Goal: Task Accomplishment & Management: Complete application form

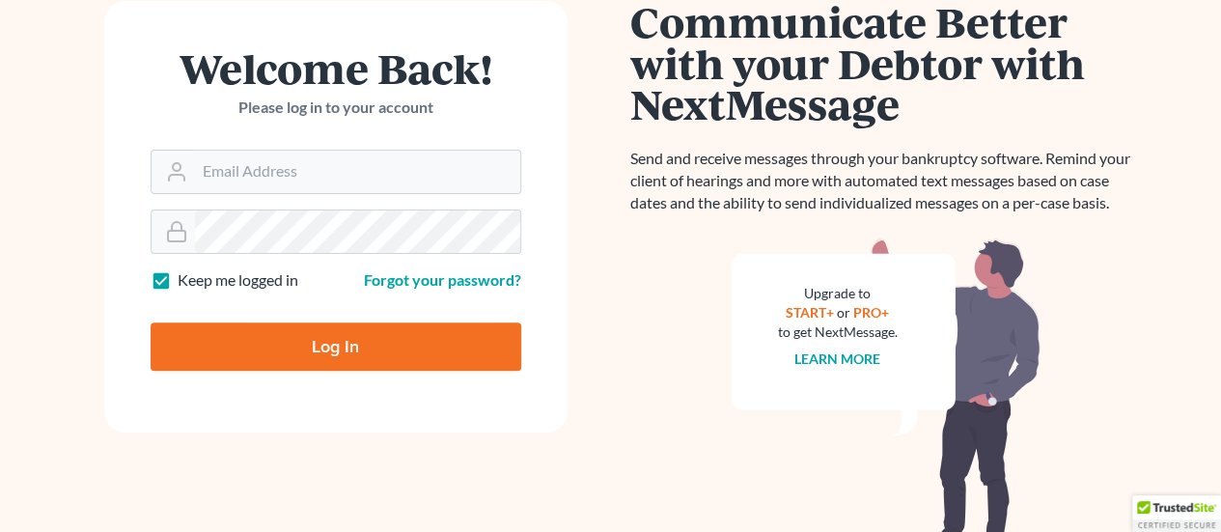
scroll to position [193, 0]
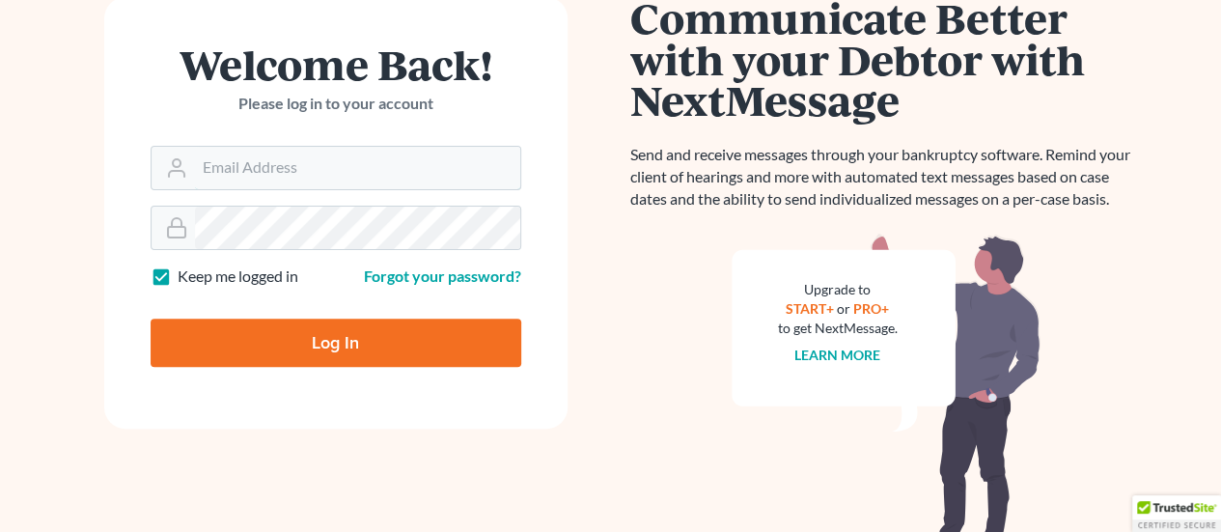
type input "[PERSON_NAME][EMAIL_ADDRESS][DOMAIN_NAME]"
click at [340, 344] on input "Log In" at bounding box center [336, 343] width 371 height 48
type input "Thinking..."
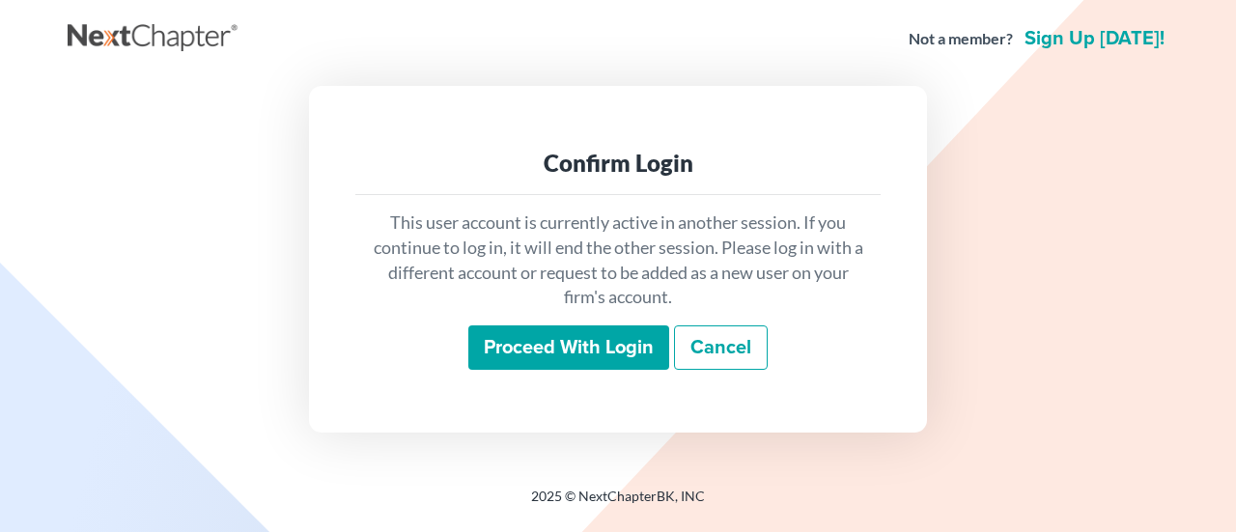
click at [572, 354] on input "Proceed with login" at bounding box center [568, 347] width 201 height 44
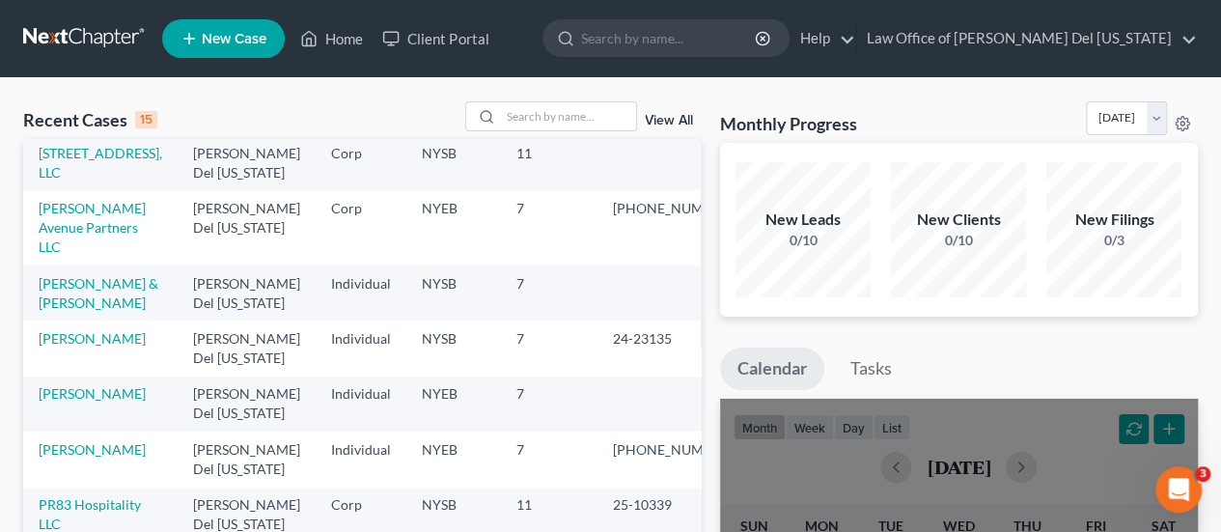
scroll to position [290, 0]
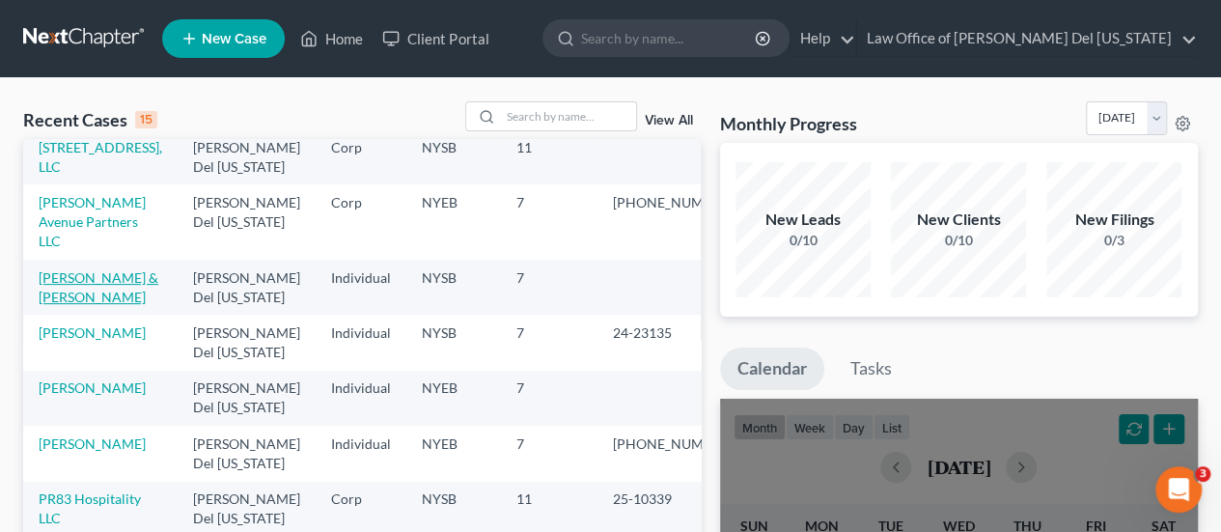
click at [134, 269] on link "[PERSON_NAME] & [PERSON_NAME]" at bounding box center [99, 287] width 120 height 36
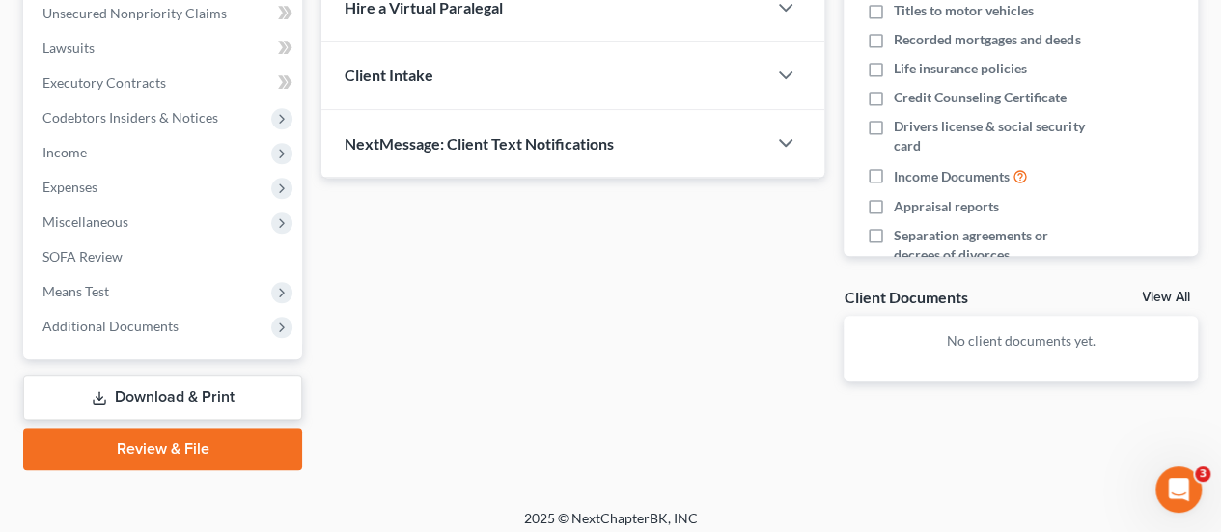
click at [186, 385] on link "Download & Print" at bounding box center [162, 397] width 279 height 45
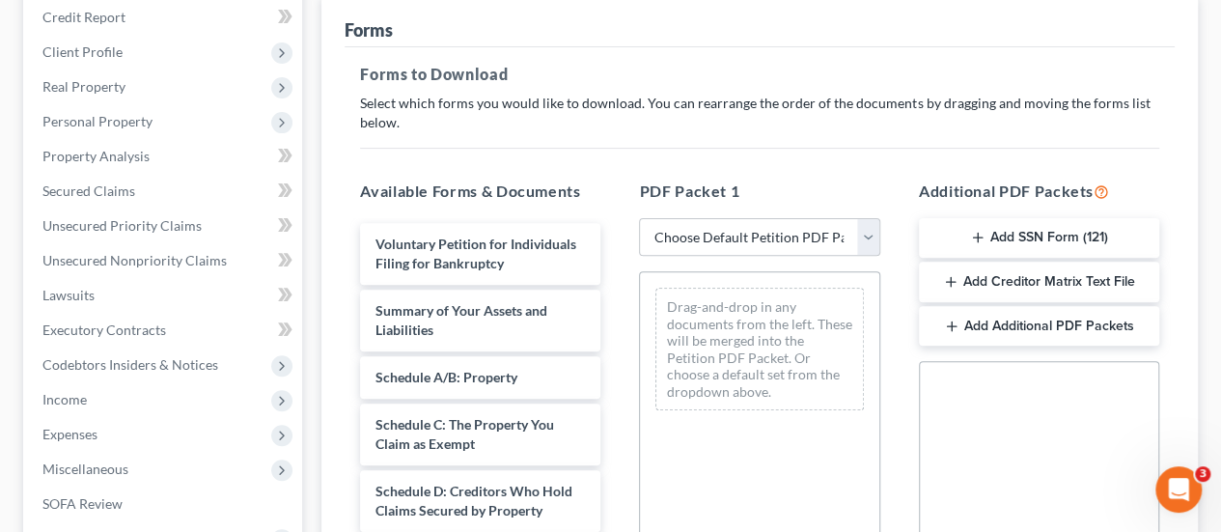
scroll to position [290, 0]
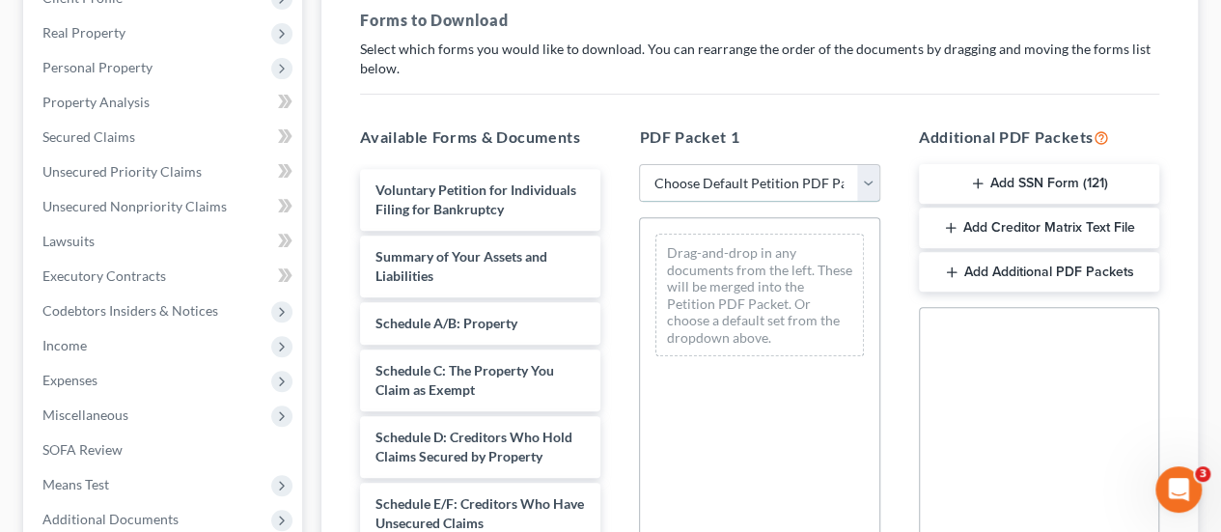
click at [868, 183] on select "Choose Default Petition PDF Packet Complete Bankruptcy Petition (all forms and …" at bounding box center [759, 183] width 240 height 39
select select "0"
click at [647, 164] on select "Choose Default Petition PDF Packet Complete Bankruptcy Petition (all forms and …" at bounding box center [759, 183] width 240 height 39
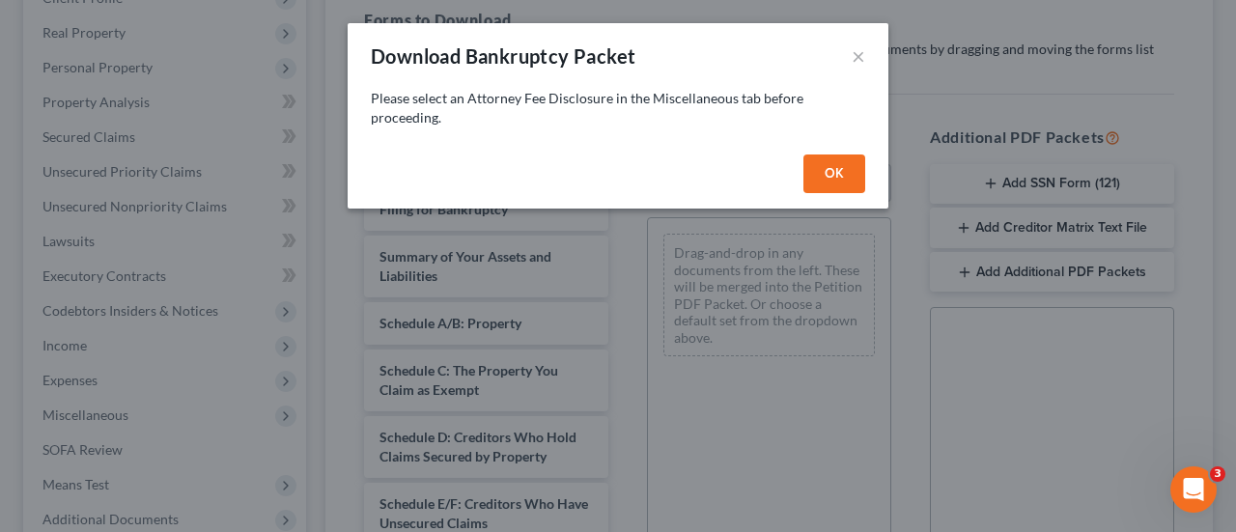
click at [839, 181] on button "OK" at bounding box center [834, 173] width 62 height 39
select select
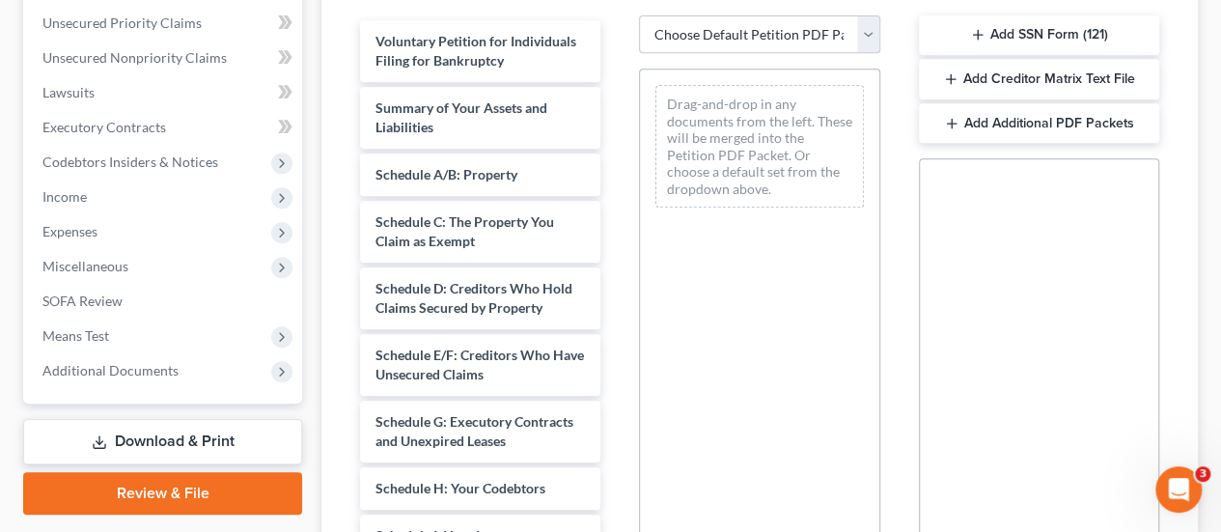
scroll to position [579, 0]
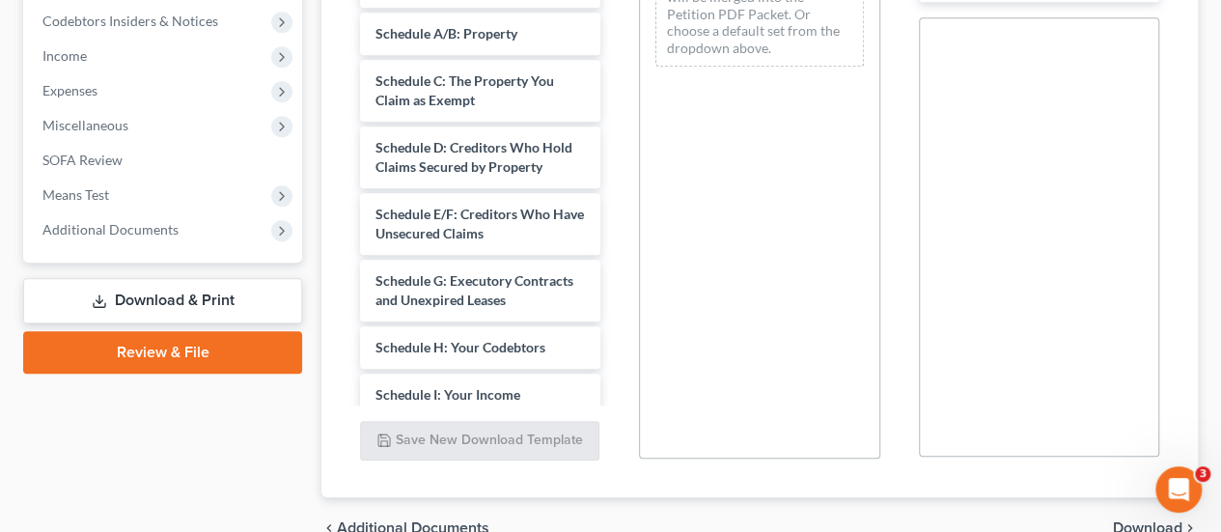
click at [198, 305] on link "Download & Print" at bounding box center [162, 300] width 279 height 45
click at [204, 294] on link "Download & Print" at bounding box center [162, 300] width 279 height 45
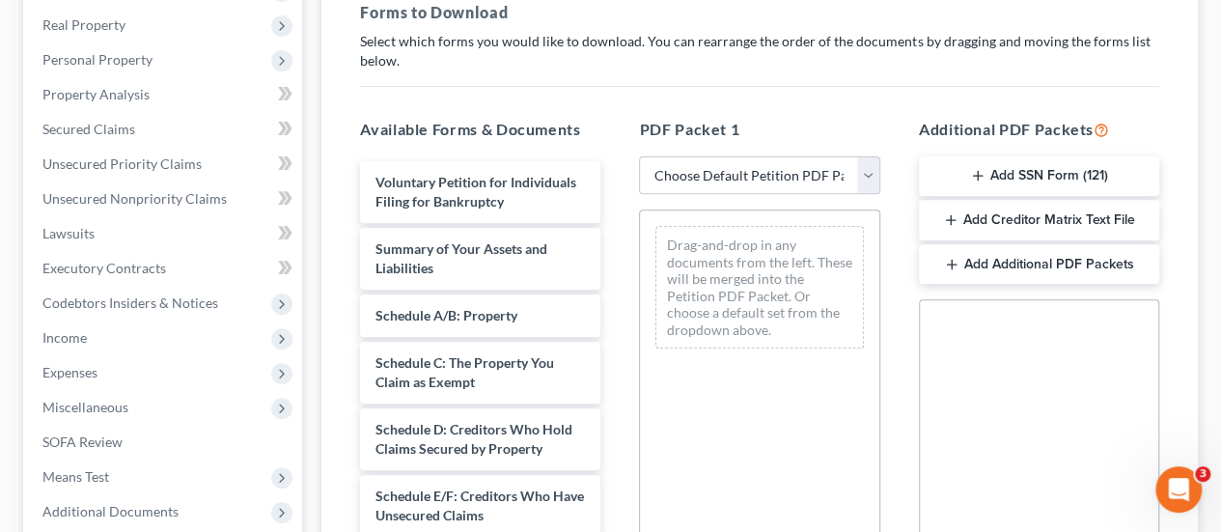
scroll to position [290, 0]
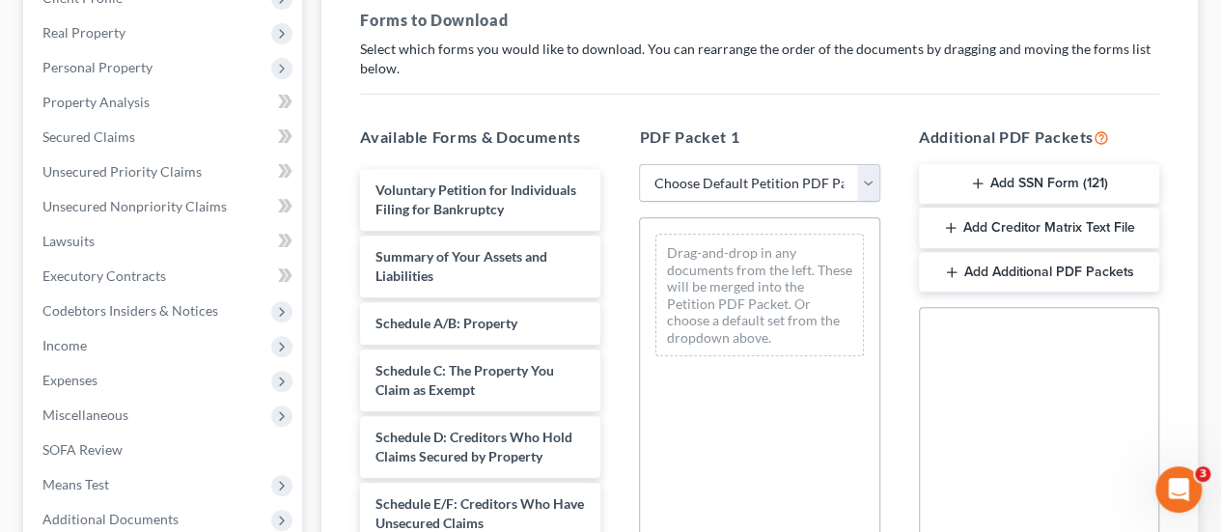
click at [694, 188] on select "Choose Default Petition PDF Packet Complete Bankruptcy Petition (all forms and …" at bounding box center [759, 183] width 240 height 39
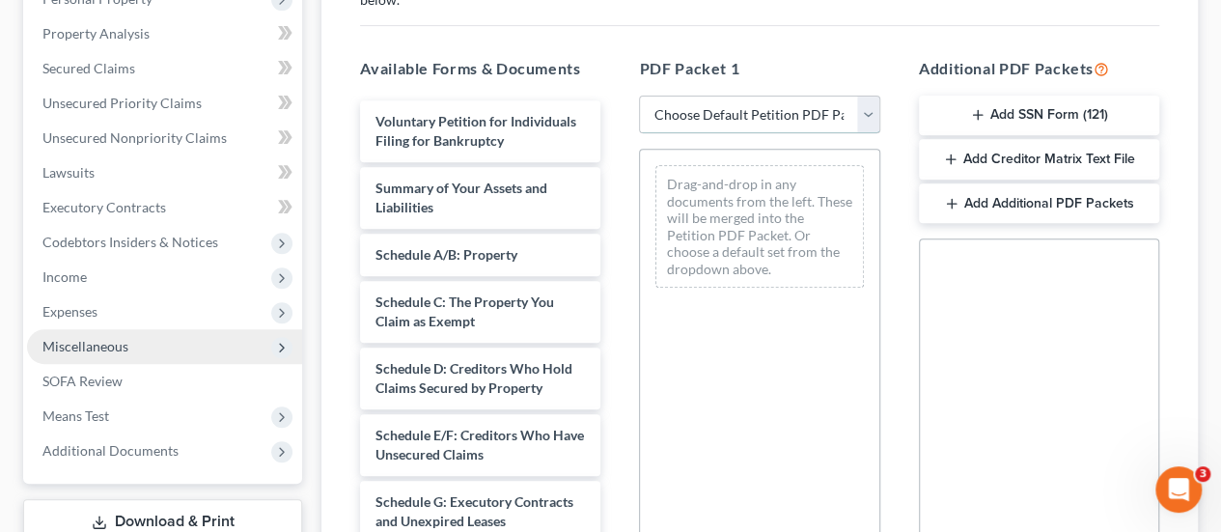
scroll to position [483, 0]
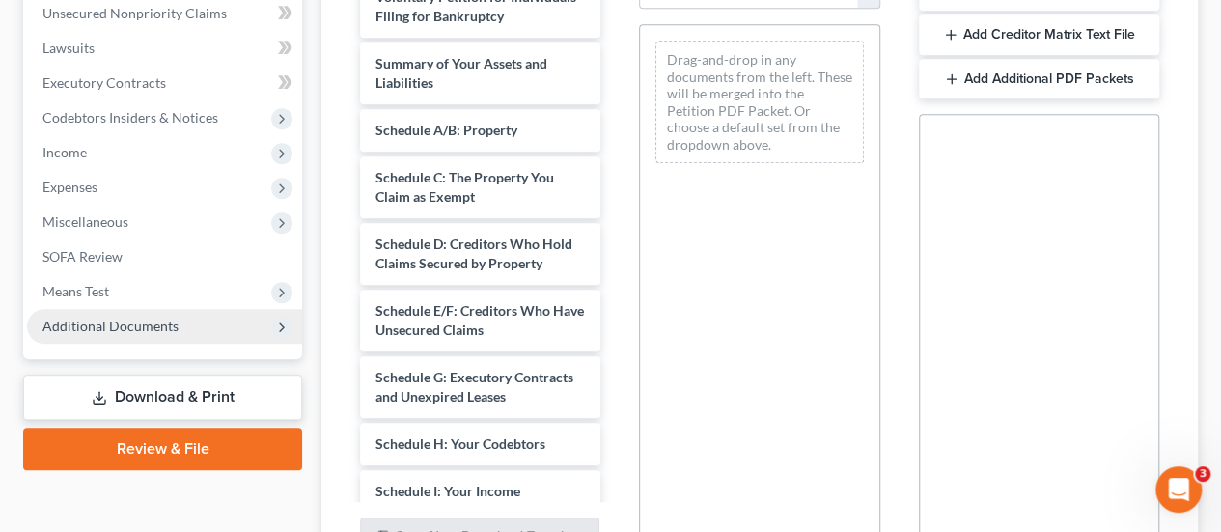
click at [284, 329] on icon at bounding box center [281, 327] width 15 height 15
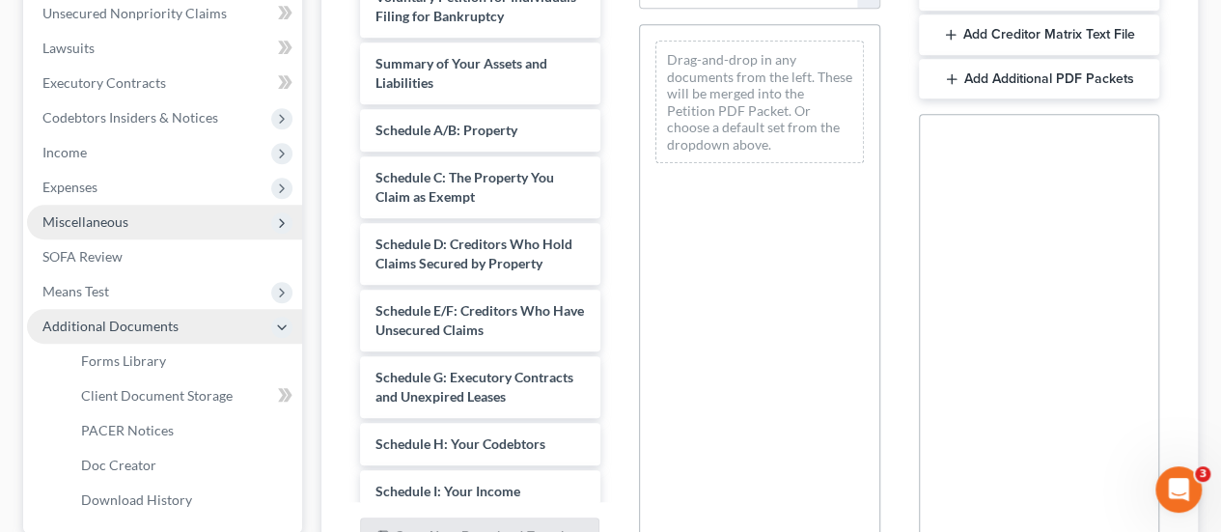
click at [280, 221] on icon at bounding box center [281, 222] width 15 height 15
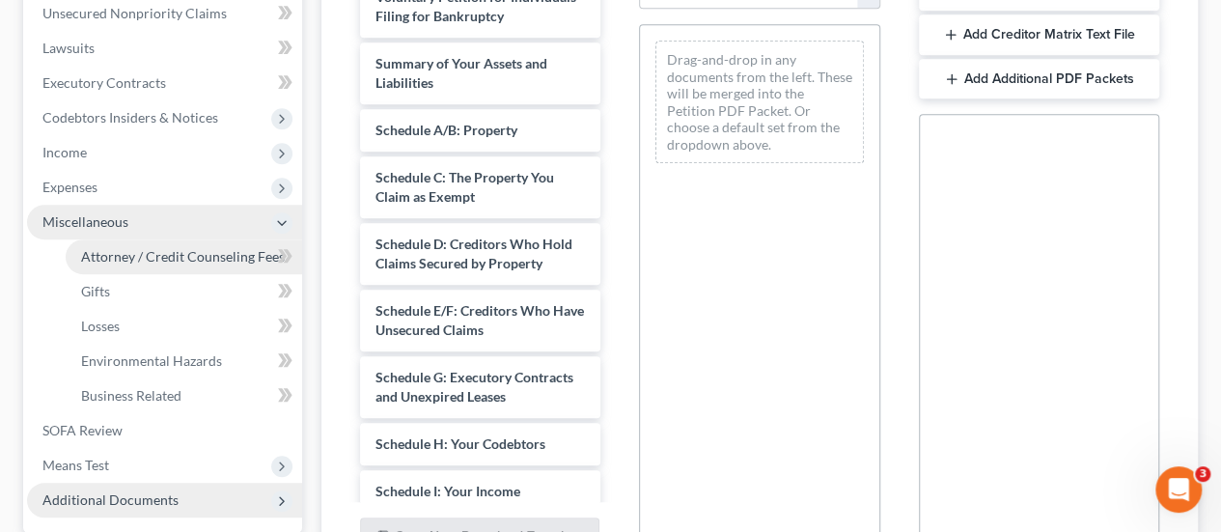
click at [232, 251] on span "Attorney / Credit Counseling Fees" at bounding box center [183, 256] width 204 height 16
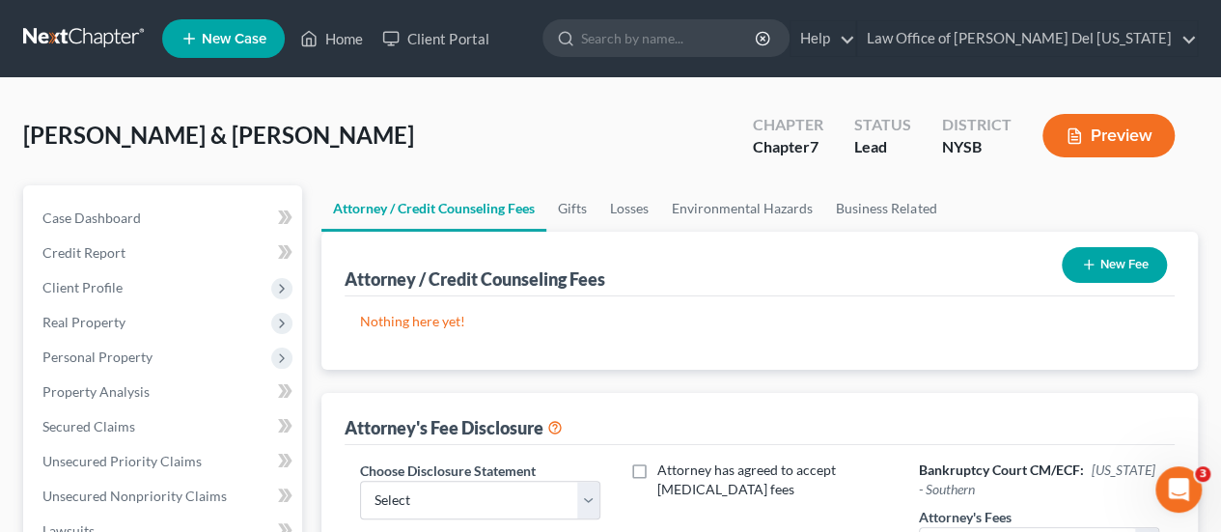
scroll to position [193, 0]
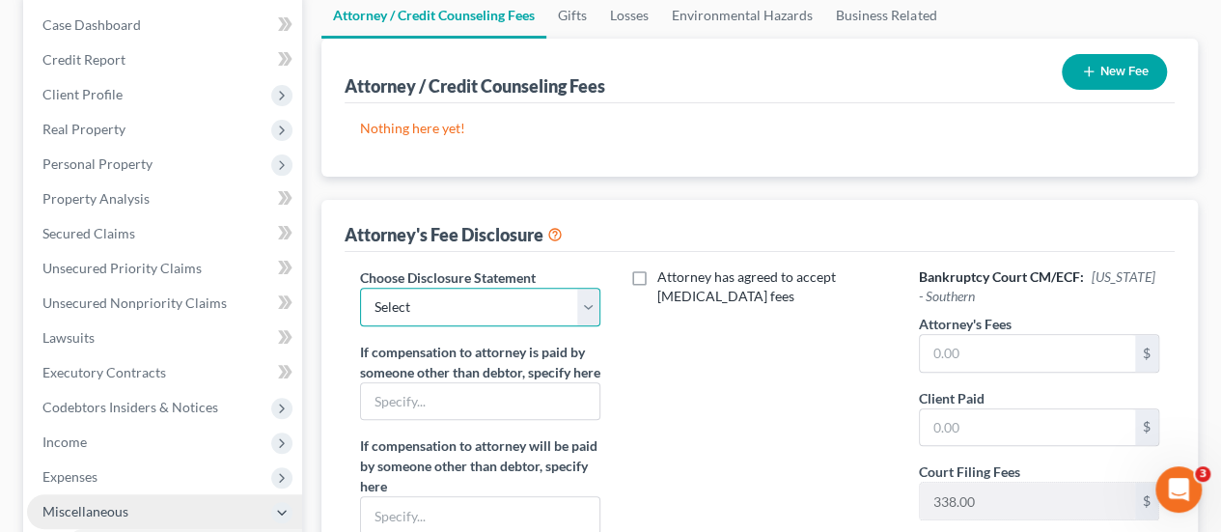
click at [594, 301] on select "Select SDNY - [GEOGRAPHIC_DATA][PERSON_NAME][US_STATE]" at bounding box center [480, 307] width 240 height 39
select select "0"
click at [360, 288] on select "Select SDNY - [GEOGRAPHIC_DATA][PERSON_NAME][US_STATE]" at bounding box center [480, 307] width 240 height 39
click at [1107, 76] on button "New Fee" at bounding box center [1114, 72] width 105 height 36
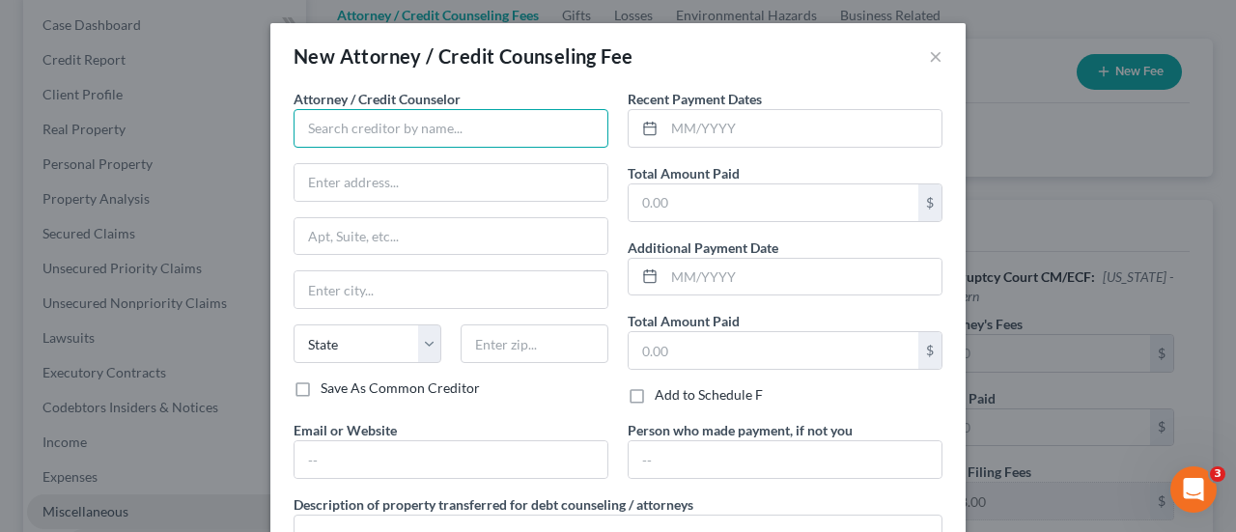
click at [486, 132] on input "text" at bounding box center [451, 128] width 315 height 39
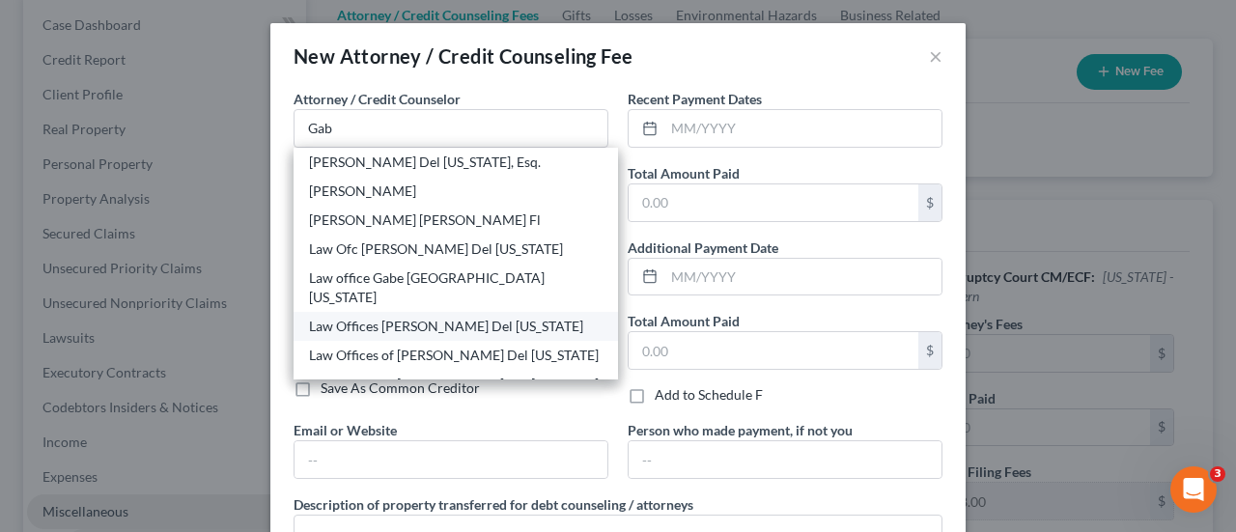
click at [391, 317] on div "Law Offices [PERSON_NAME] Del [US_STATE]" at bounding box center [456, 326] width 294 height 19
type input "Law Offices [PERSON_NAME] Del [US_STATE]"
type input "[STREET_ADDRESS]"
type input "12 Floor"
type input "[US_STATE]"
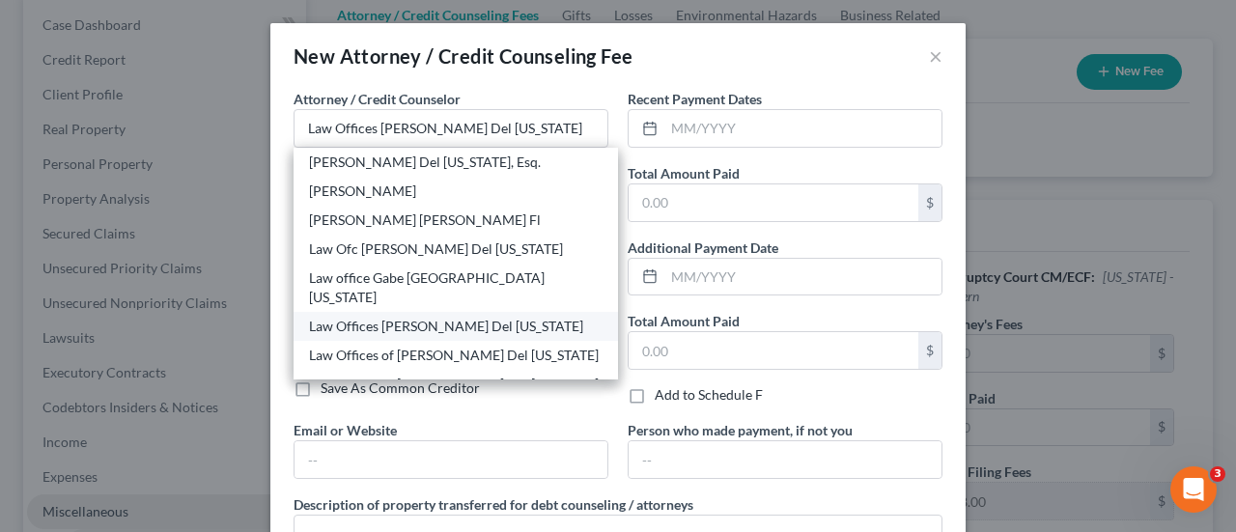
select select "35"
type input "10005"
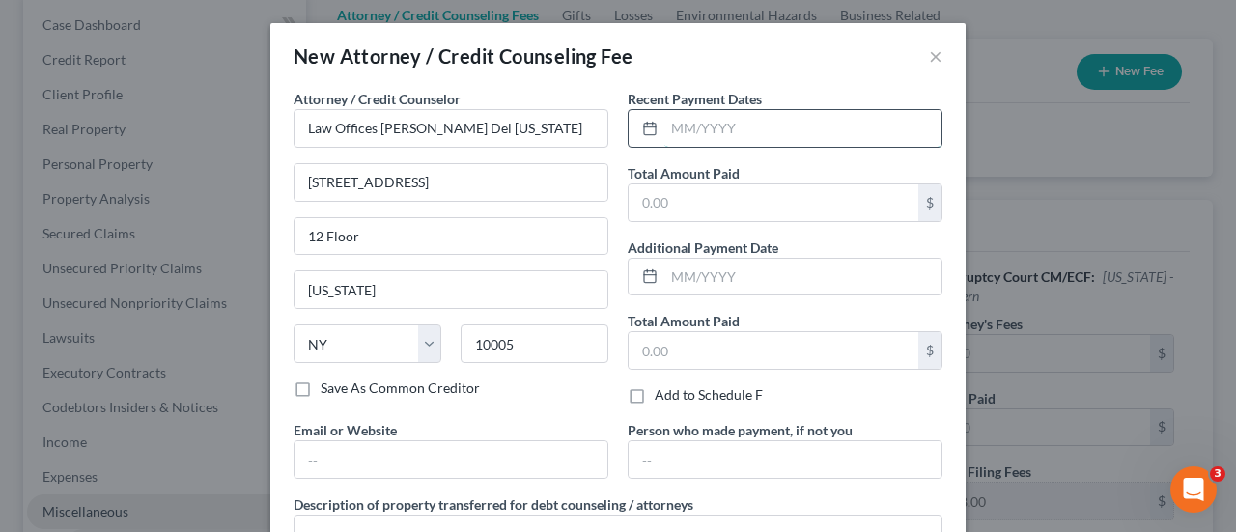
click at [748, 136] on input "text" at bounding box center [802, 128] width 277 height 37
type input "02/2025"
click at [710, 210] on input "text" at bounding box center [774, 202] width 290 height 37
type input "7,500"
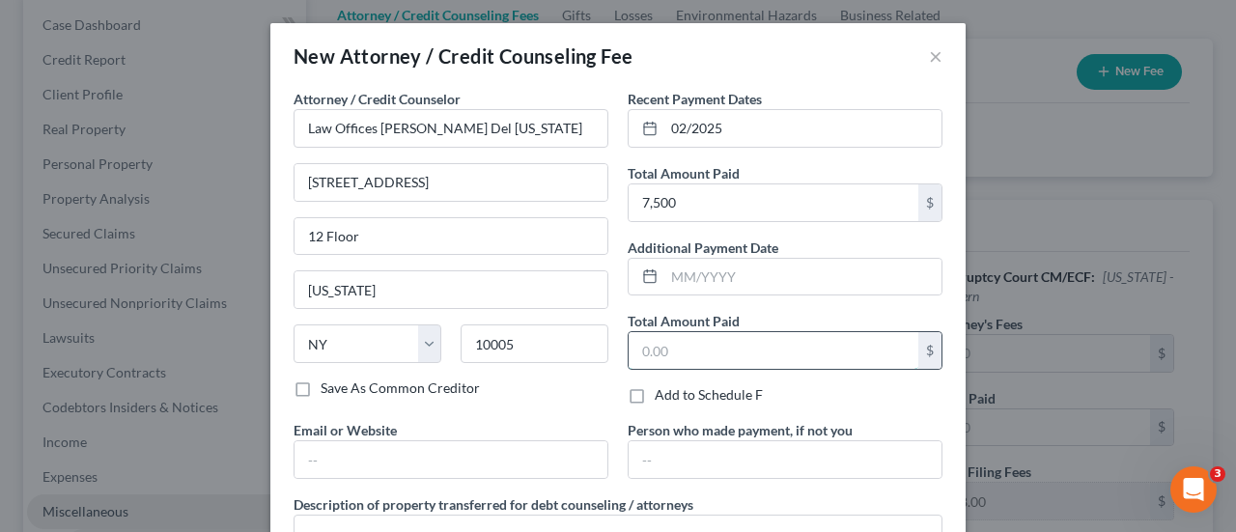
click at [682, 350] on input "text" at bounding box center [774, 350] width 290 height 37
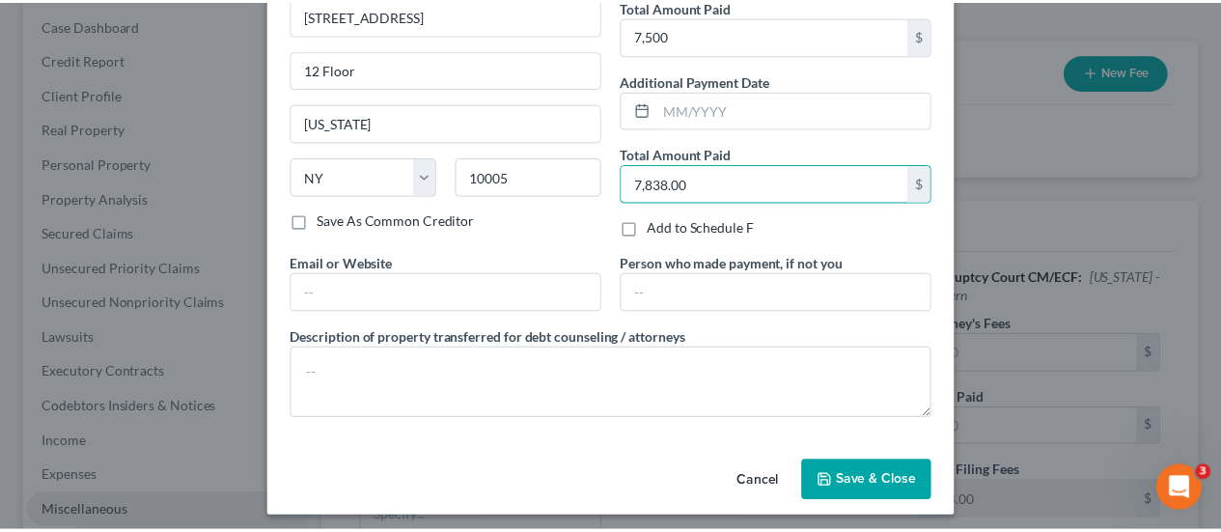
scroll to position [171, 0]
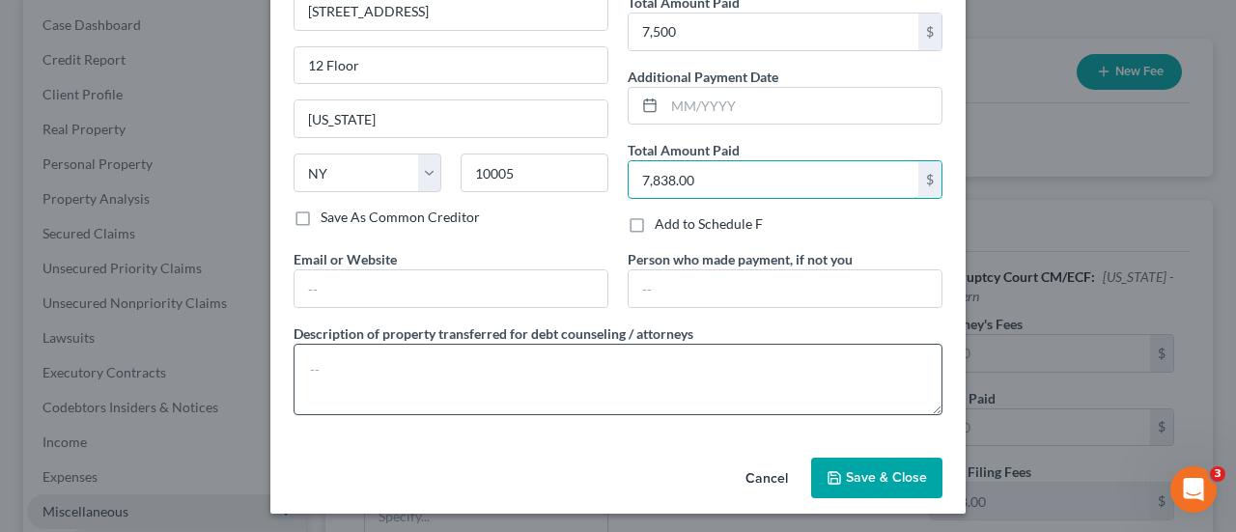
type input "7,838.00"
click at [471, 361] on textarea at bounding box center [618, 379] width 649 height 71
type textarea "Fees and filing"
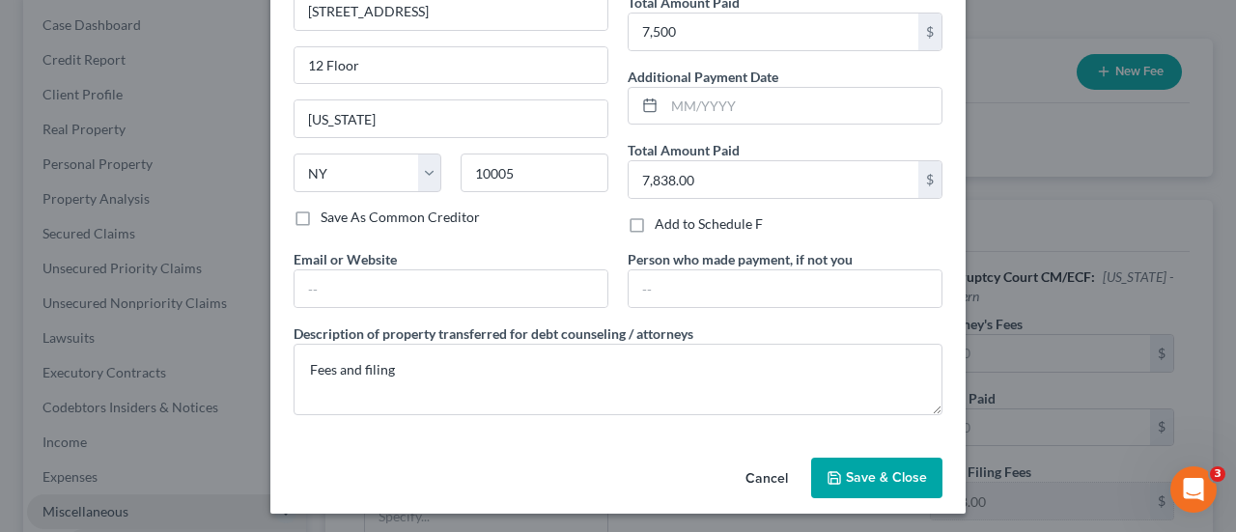
click at [923, 484] on button "Save & Close" at bounding box center [876, 478] width 131 height 41
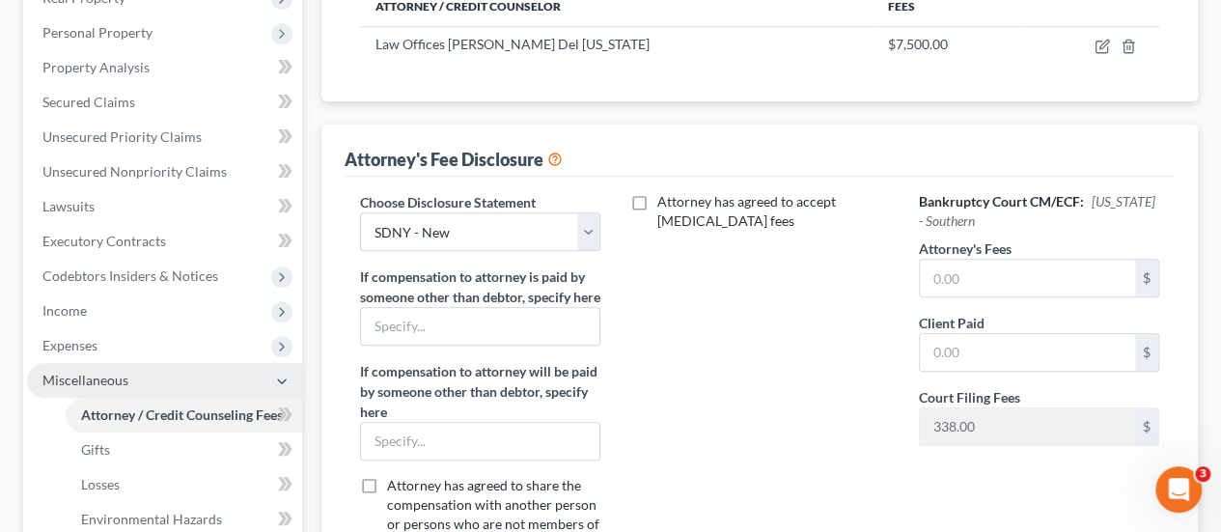
scroll to position [290, 0]
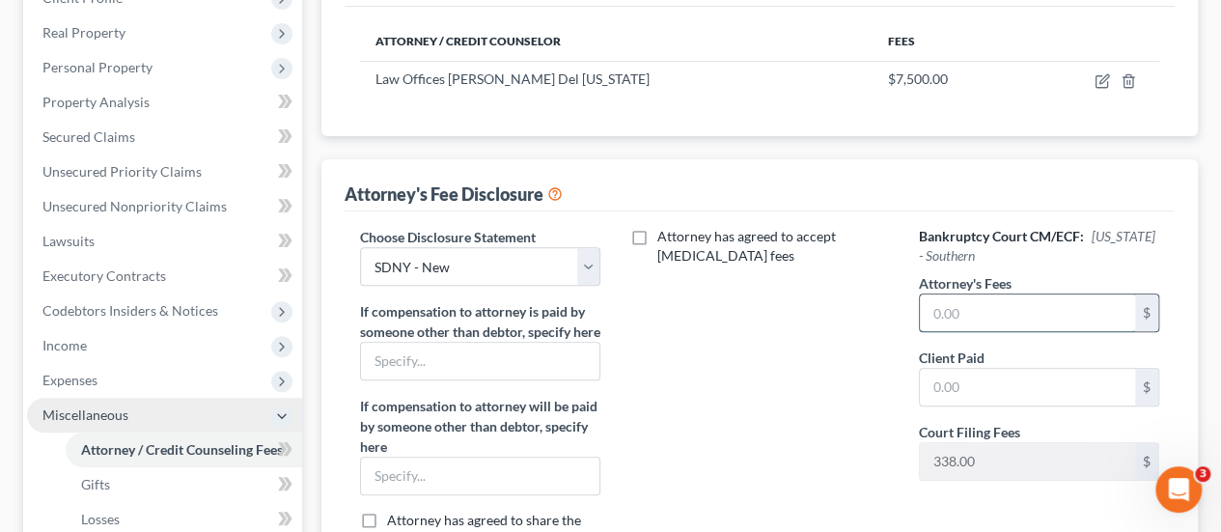
click at [1004, 308] on input "text" at bounding box center [1027, 312] width 215 height 37
type input "7,500"
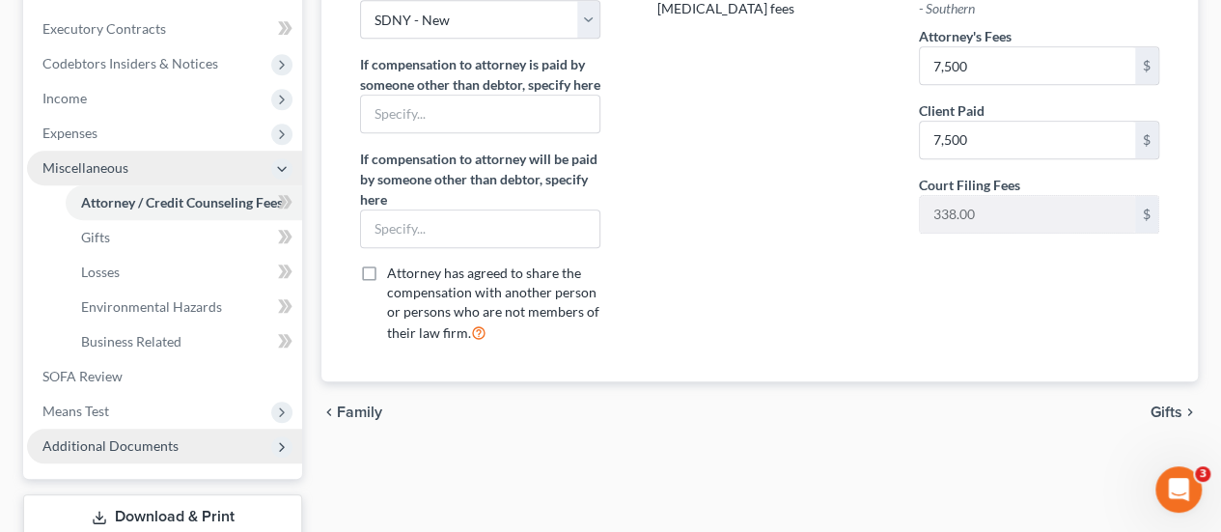
scroll to position [376, 0]
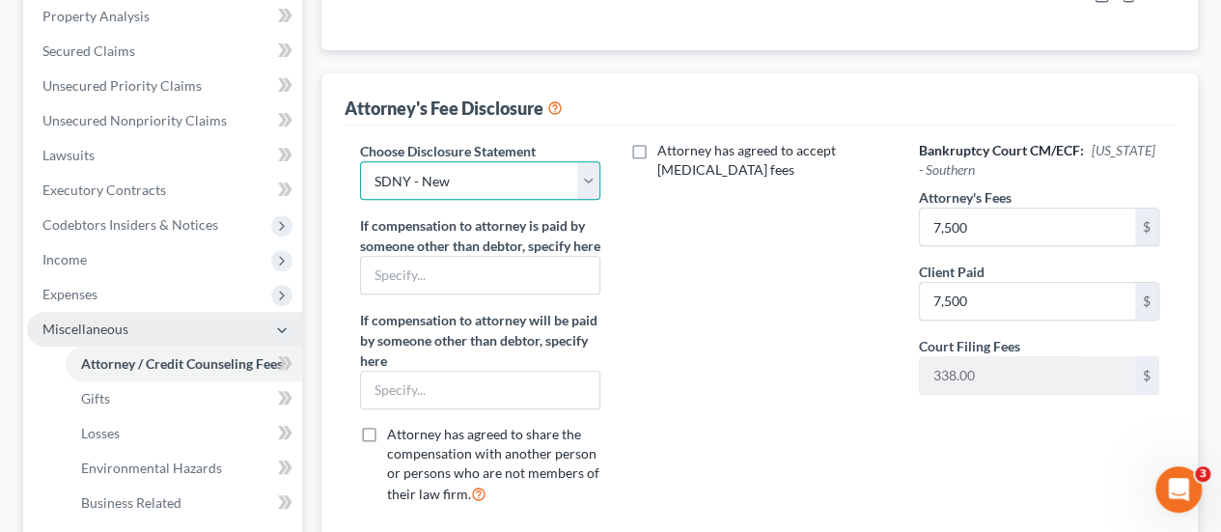
click at [592, 179] on select "Select SDNY - [GEOGRAPHIC_DATA][PERSON_NAME][US_STATE]" at bounding box center [480, 180] width 240 height 39
select select "1"
click at [360, 161] on select "Select SDNY - [GEOGRAPHIC_DATA][PERSON_NAME][US_STATE]" at bounding box center [480, 180] width 240 height 39
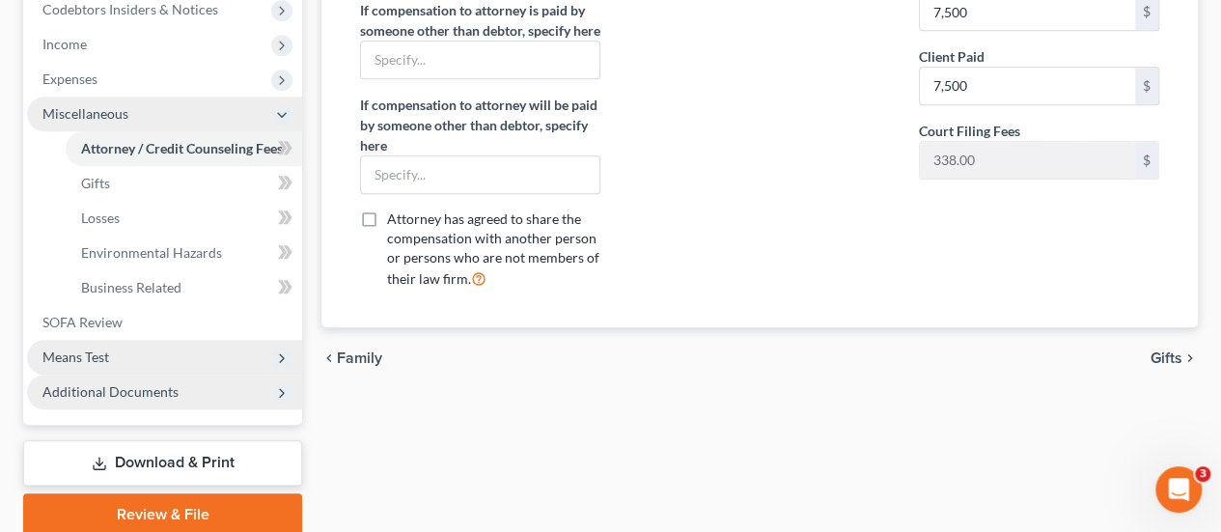
scroll to position [665, 0]
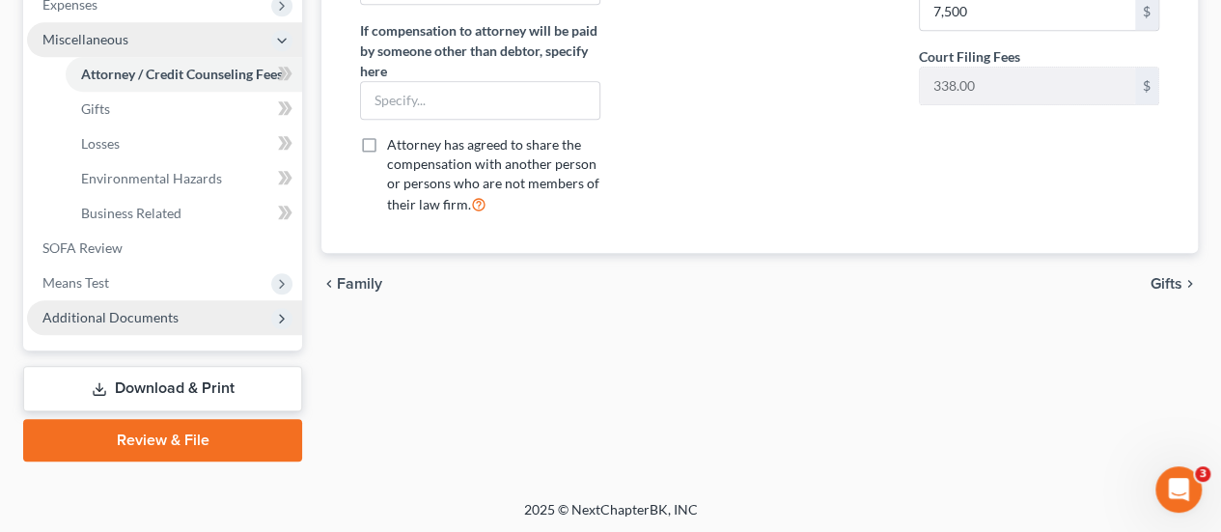
click at [188, 390] on link "Download & Print" at bounding box center [162, 388] width 279 height 45
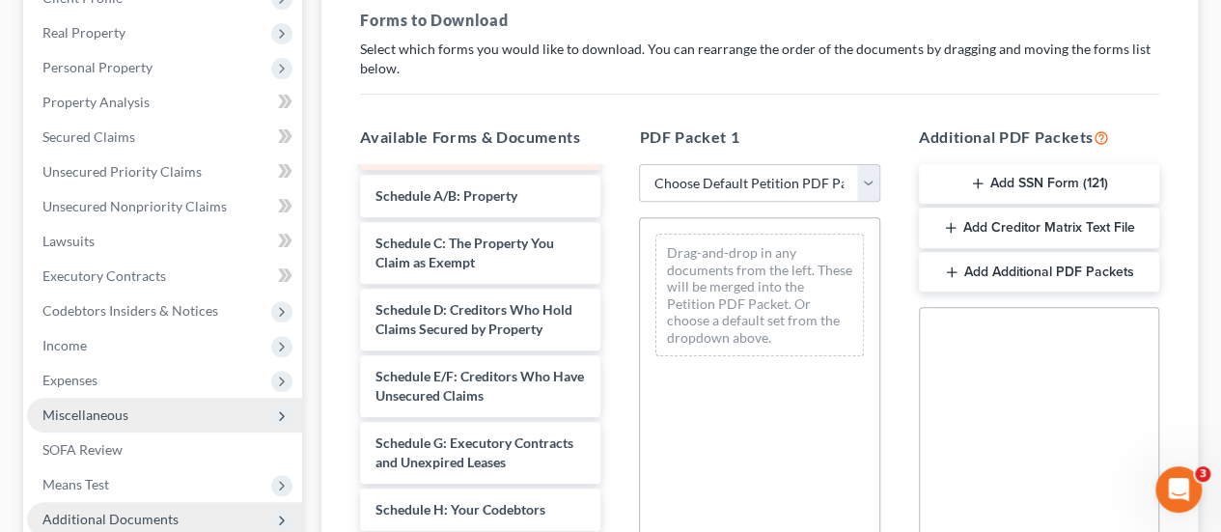
scroll to position [97, 0]
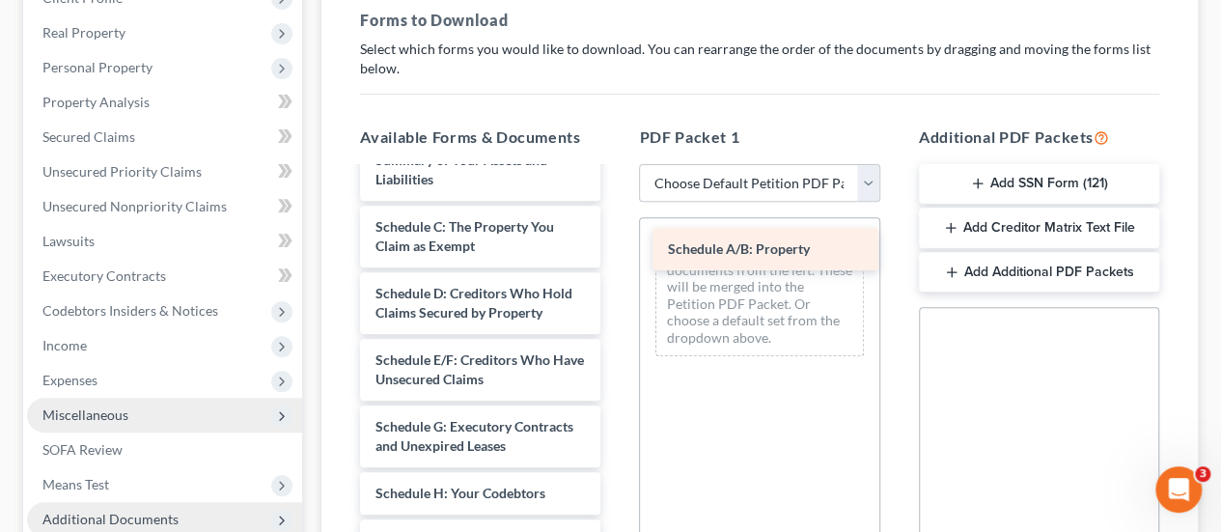
drag, startPoint x: 490, startPoint y: 233, endPoint x: 782, endPoint y: 238, distance: 292.6
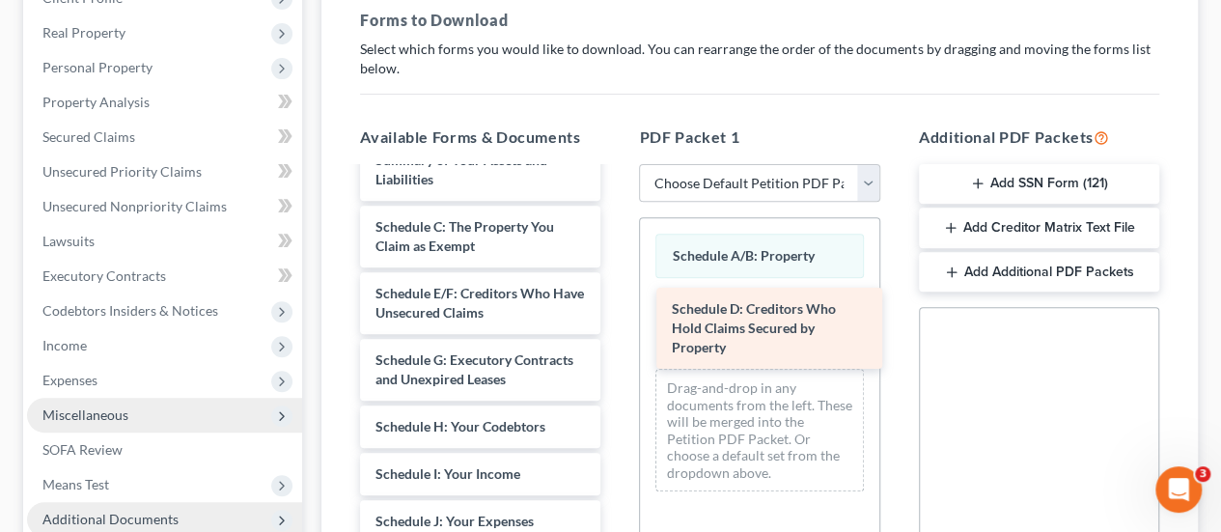
drag, startPoint x: 460, startPoint y: 322, endPoint x: 758, endPoint y: 319, distance: 298.4
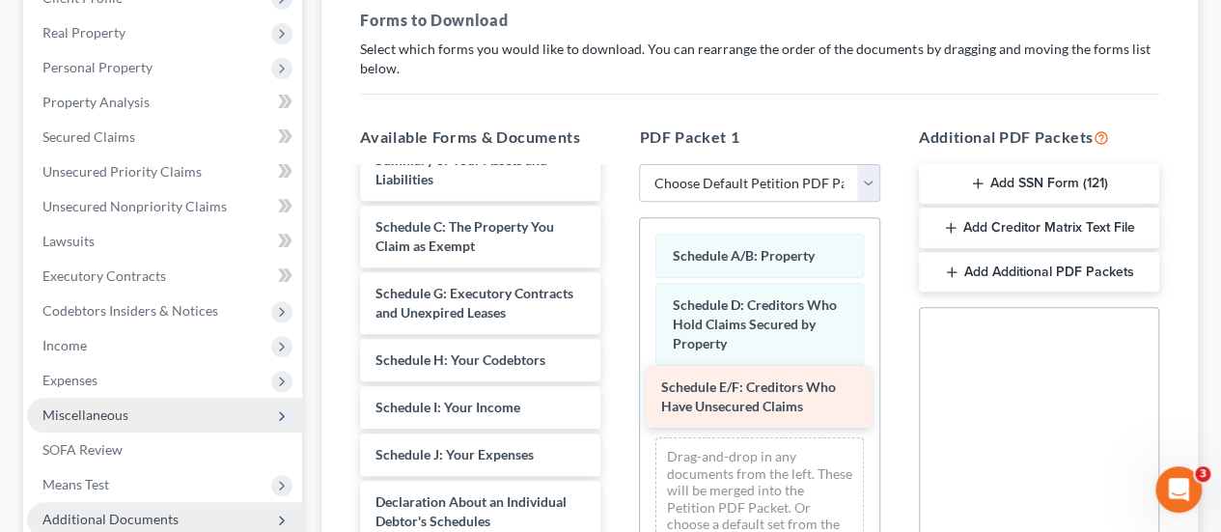
drag, startPoint x: 489, startPoint y: 326, endPoint x: 776, endPoint y: 402, distance: 297.4
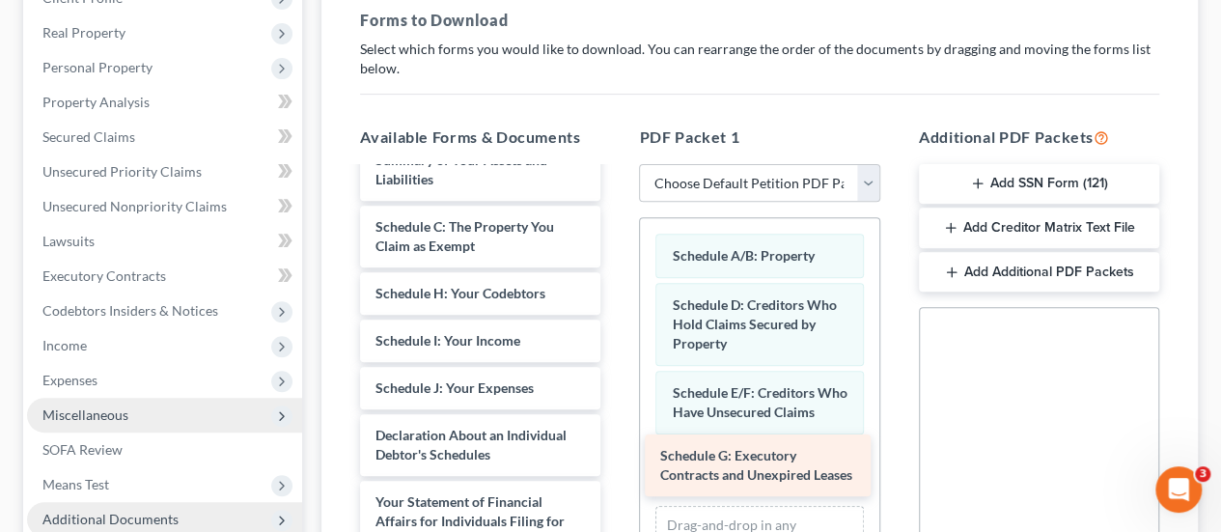
drag, startPoint x: 519, startPoint y: 312, endPoint x: 804, endPoint y: 457, distance: 319.5
click at [616, 457] on div "Schedule G: Executory Contracts and Unexpired Leases Voluntary Petition for Ind…" at bounding box center [480, 516] width 271 height 889
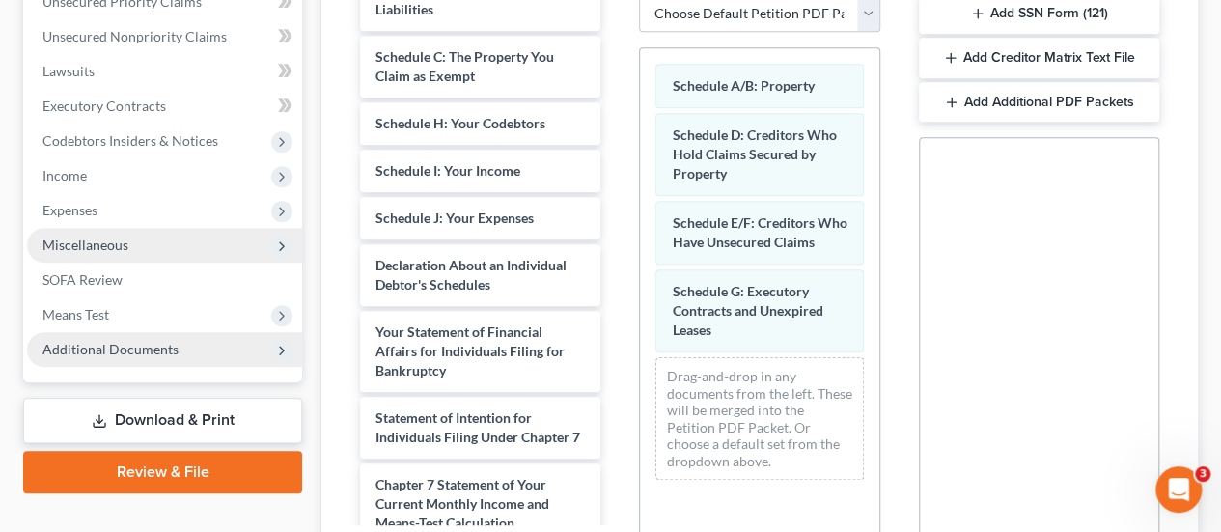
scroll to position [579, 0]
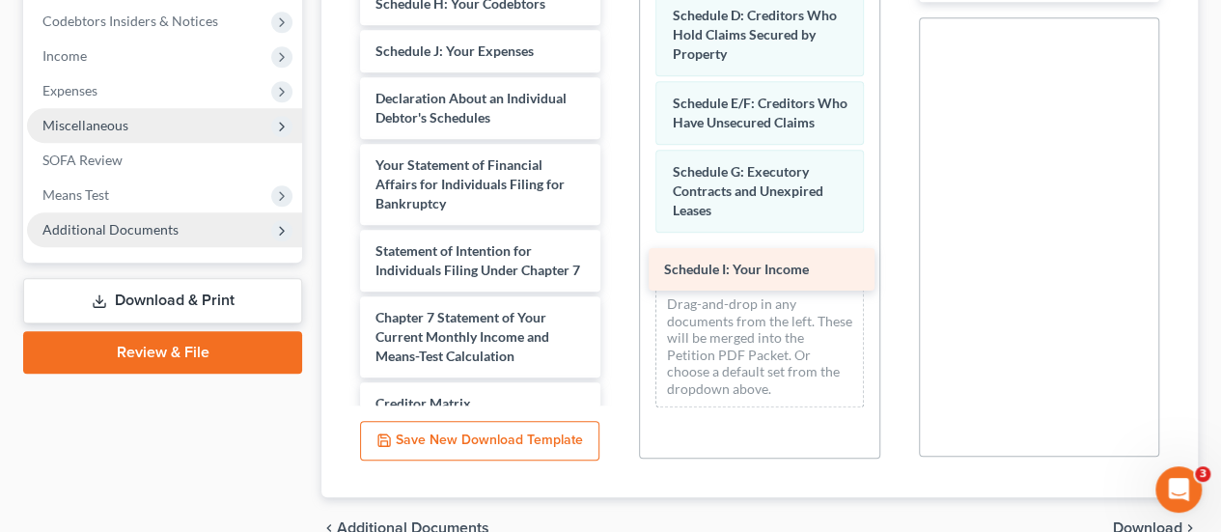
drag, startPoint x: 497, startPoint y: 67, endPoint x: 786, endPoint y: 267, distance: 351.7
click at [616, 267] on div "Schedule I: Your Income Voluntary Petition for Individuals Filing for Bankruptc…" at bounding box center [480, 204] width 271 height 842
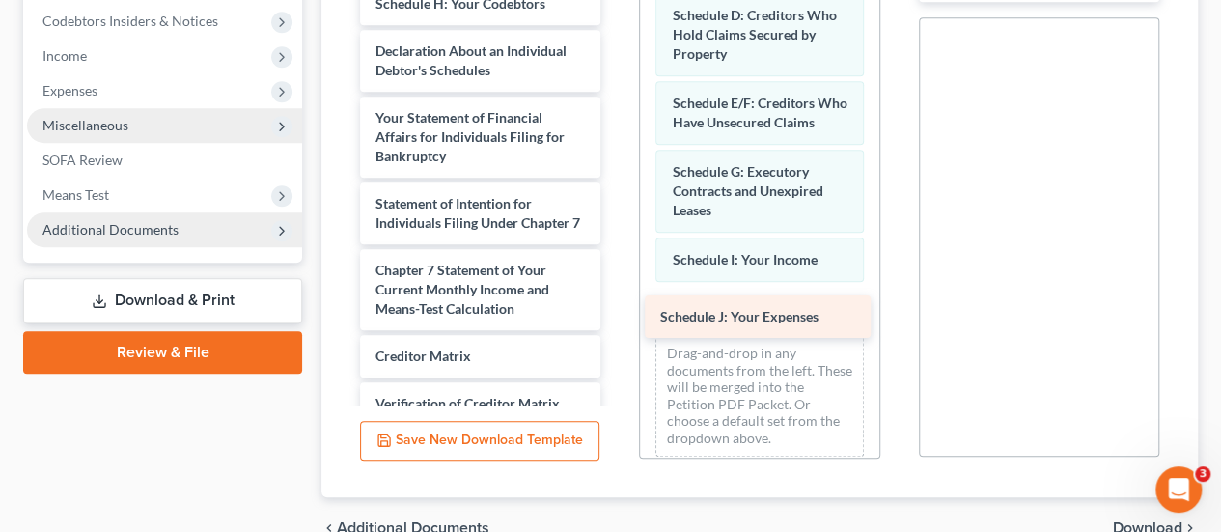
drag, startPoint x: 517, startPoint y: 74, endPoint x: 801, endPoint y: 322, distance: 377.8
click at [616, 322] on div "Schedule J: Your Expenses Voluntary Petition for Individuals Filing for Bankrup…" at bounding box center [480, 180] width 271 height 795
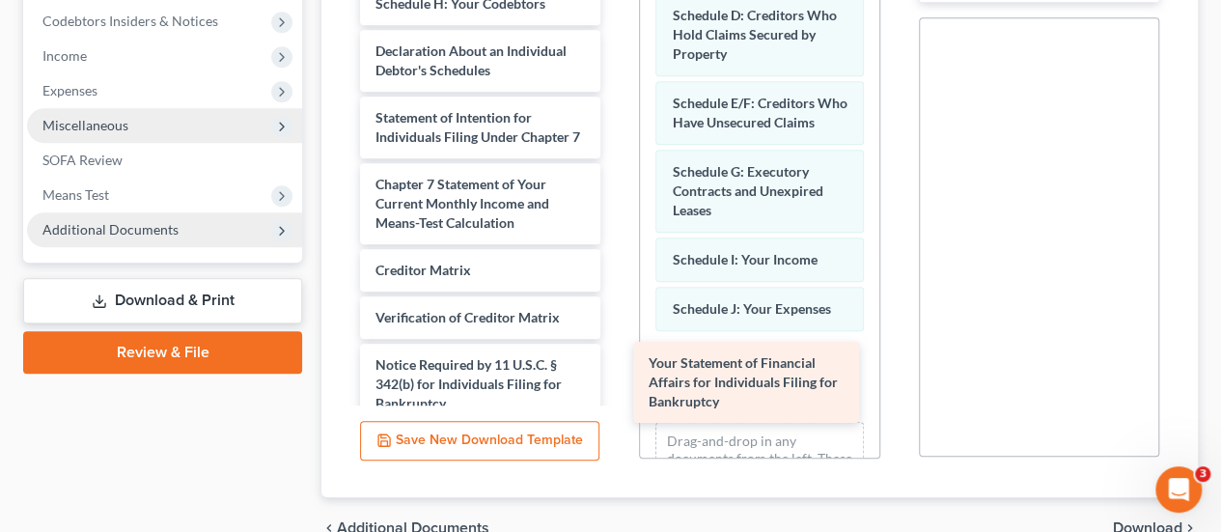
drag, startPoint x: 514, startPoint y: 150, endPoint x: 787, endPoint y: 378, distance: 355.8
click at [616, 378] on div "Your Statement of Financial Affairs for Individuals Filing for Bankruptcy Volun…" at bounding box center [480, 137] width 271 height 709
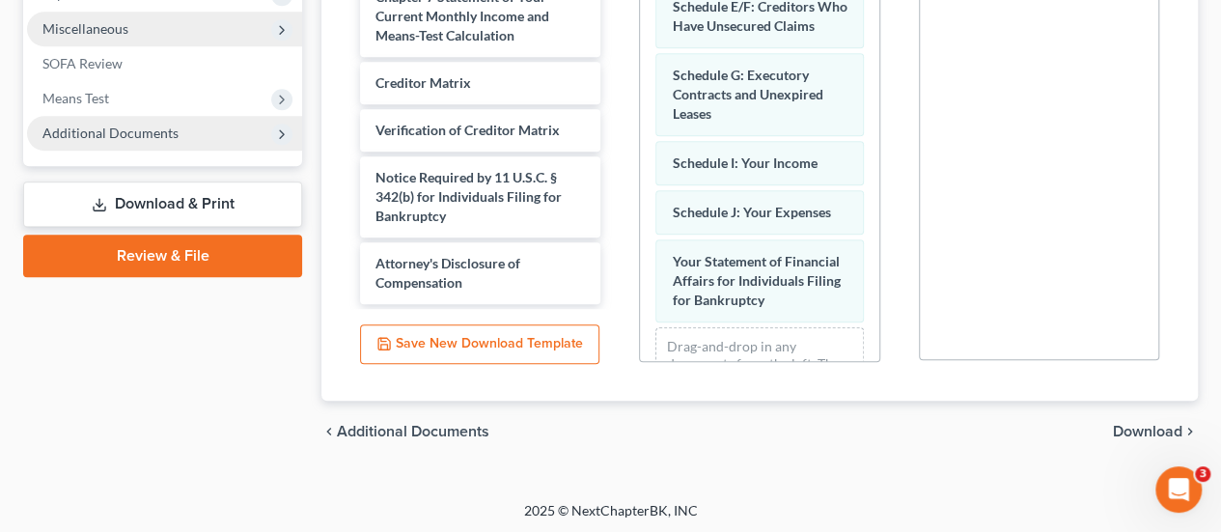
scroll to position [678, 0]
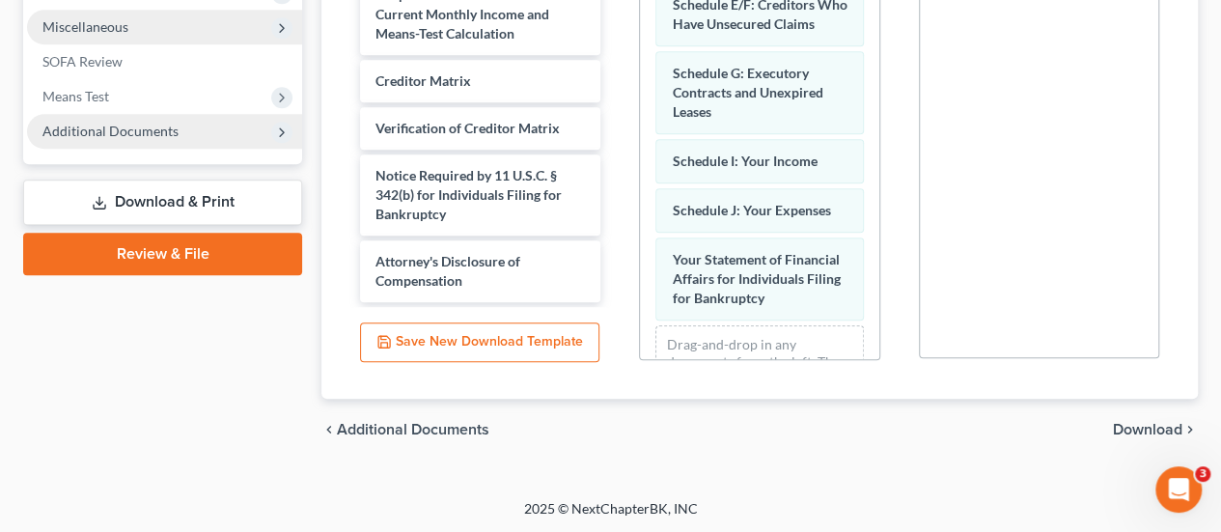
click at [1135, 430] on span "Download" at bounding box center [1148, 429] width 70 height 15
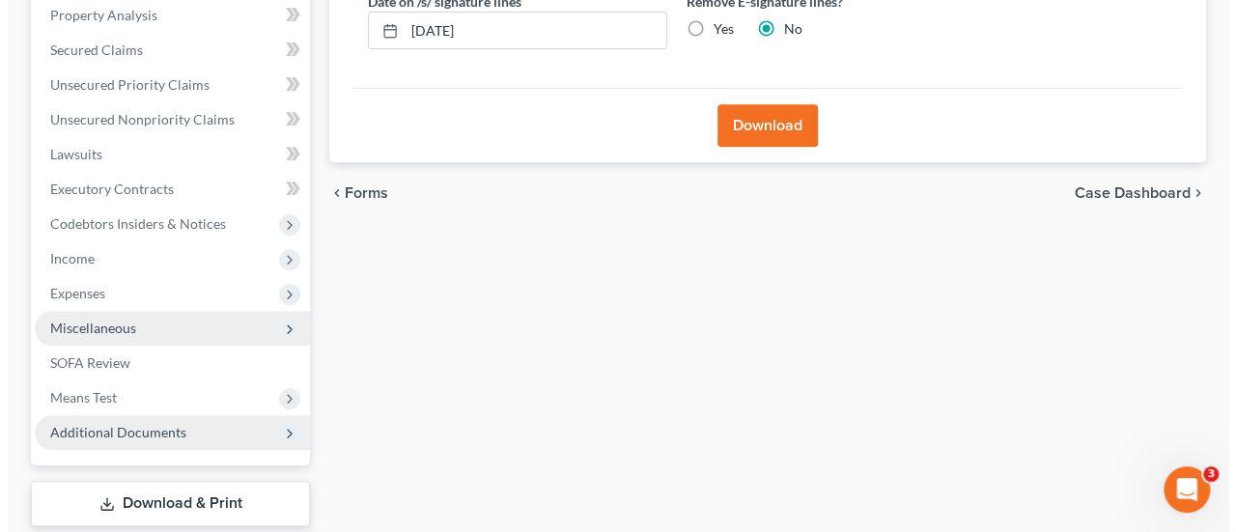
scroll to position [298, 0]
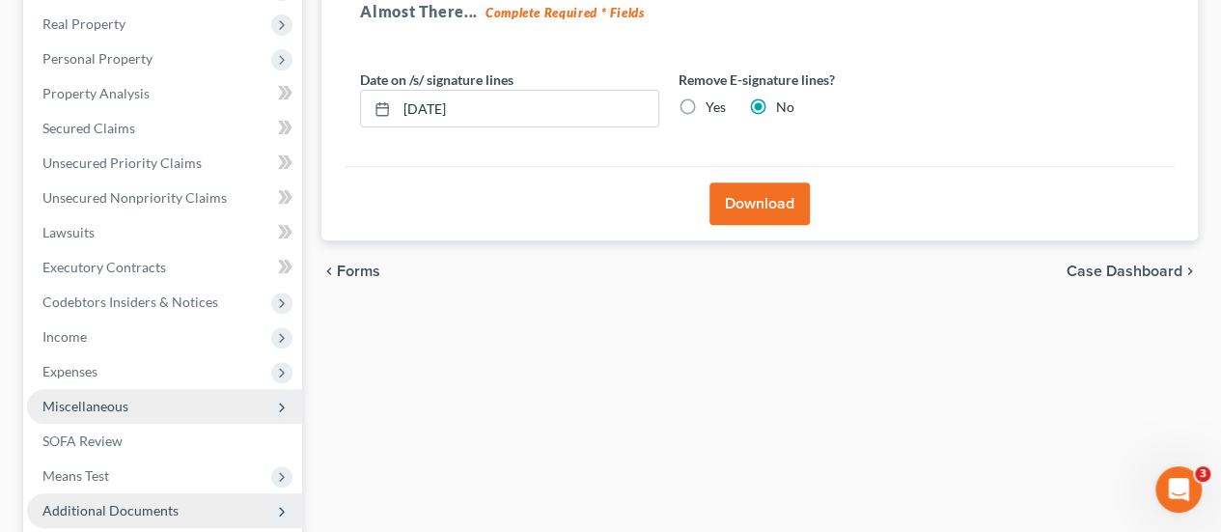
click at [730, 198] on button "Download" at bounding box center [760, 203] width 100 height 42
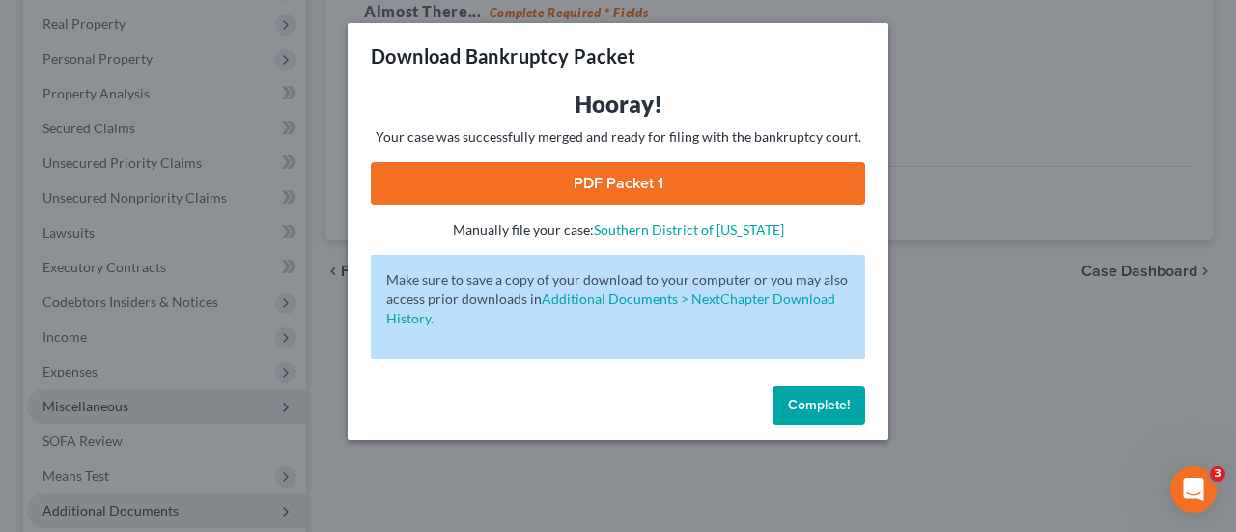
click at [621, 182] on link "PDF Packet 1" at bounding box center [618, 183] width 494 height 42
